Goal: Task Accomplishment & Management: Manage account settings

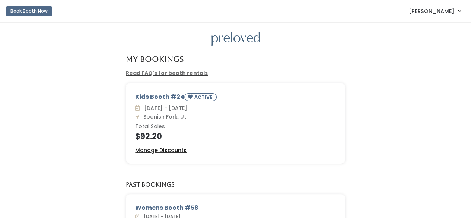
click at [172, 149] on u "Manage Discounts" at bounding box center [160, 149] width 51 height 7
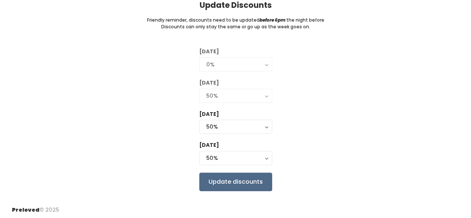
scroll to position [64, 0]
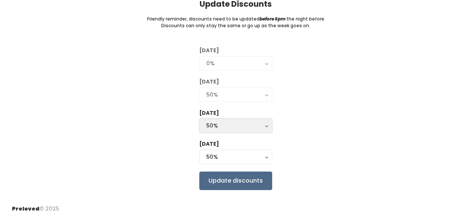
click at [215, 126] on div "50%" at bounding box center [235, 125] width 59 height 8
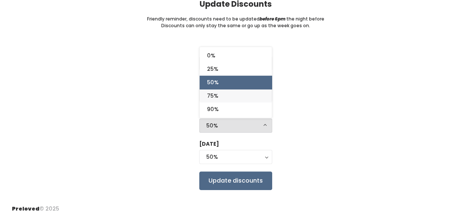
click at [216, 93] on span "75%" at bounding box center [212, 96] width 11 height 8
select select "75%"
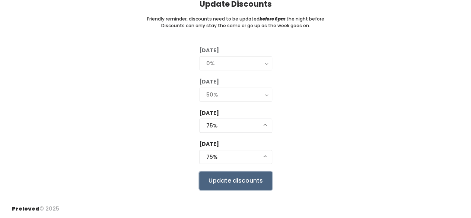
click at [228, 183] on input "Update discounts" at bounding box center [235, 180] width 73 height 19
